Goal: Information Seeking & Learning: Check status

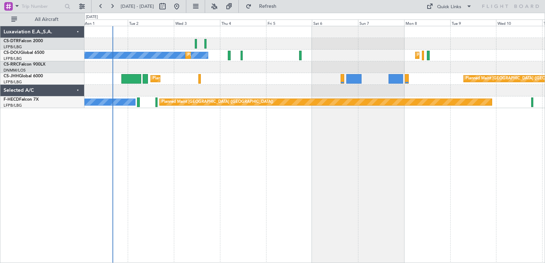
click at [299, 150] on div "No Crew Planned Maint Paris (Le Bourget) No Crew Planned Maint Paris (Le Bourge…" at bounding box center [314, 144] width 460 height 237
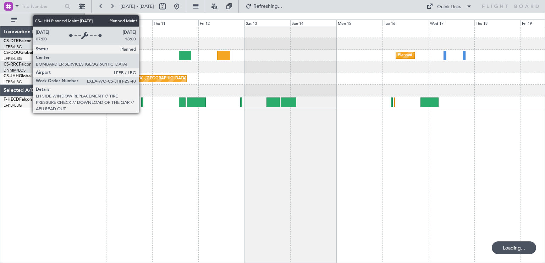
click at [142, 78] on div "Planned Maint Paris (Le Bourget) Planned Maint Paris (Le Bourget) Planned Maint…" at bounding box center [314, 144] width 460 height 237
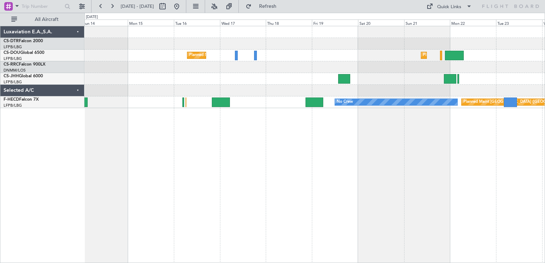
click at [162, 126] on div "Planned Maint Paris (Le Bourget) Planned Maint Paris (Le Bourget) Planned Maint…" at bounding box center [314, 144] width 460 height 237
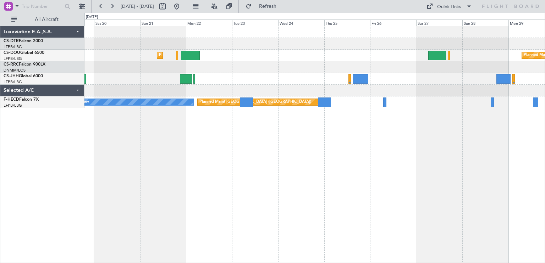
click at [539, 97] on div "Planned Maint Paris (Le Bourget) Planned Maint Paris (Le Bourget) Planned Maint…" at bounding box center [314, 144] width 460 height 237
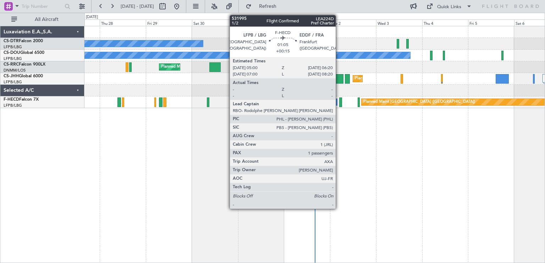
click at [339, 103] on div at bounding box center [340, 103] width 3 height 10
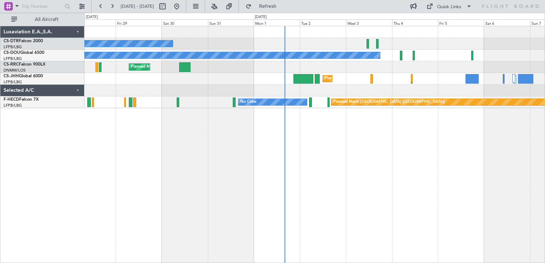
click at [307, 132] on div "No Crew Planned Maint [GEOGRAPHIC_DATA] ([GEOGRAPHIC_DATA]) Planned Maint [GEOG…" at bounding box center [314, 144] width 460 height 237
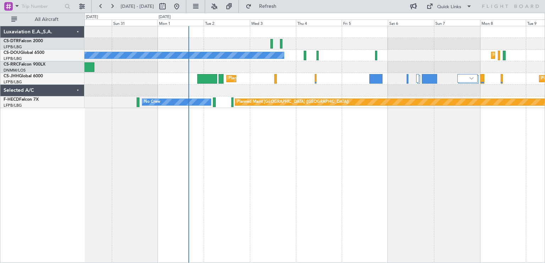
click at [249, 126] on div "No Crew Planned Maint [GEOGRAPHIC_DATA] ([GEOGRAPHIC_DATA]) No Crew Planned Mai…" at bounding box center [314, 144] width 460 height 237
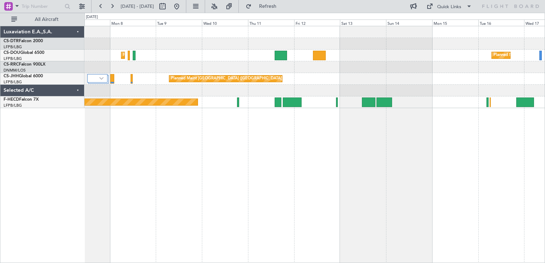
click at [136, 139] on div "Planned Maint [GEOGRAPHIC_DATA] ([GEOGRAPHIC_DATA]) Planned Maint [GEOGRAPHIC_D…" at bounding box center [314, 144] width 460 height 237
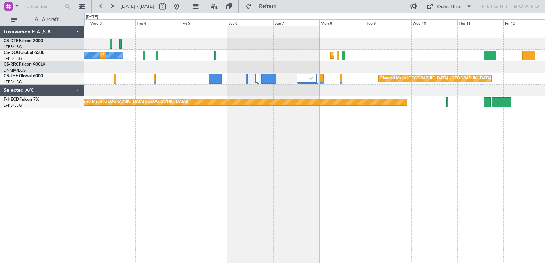
click at [303, 128] on div "Planned Maint [GEOGRAPHIC_DATA] ([GEOGRAPHIC_DATA]) No Crew Planned Maint [GEOG…" at bounding box center [314, 144] width 460 height 237
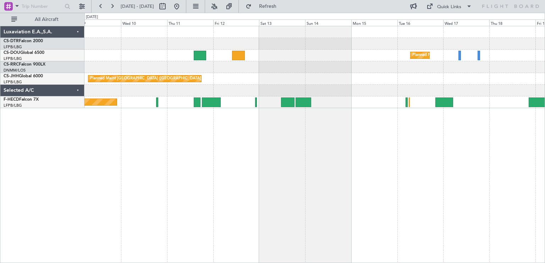
click at [201, 70] on div at bounding box center [314, 67] width 460 height 12
